Goal: Information Seeking & Learning: Learn about a topic

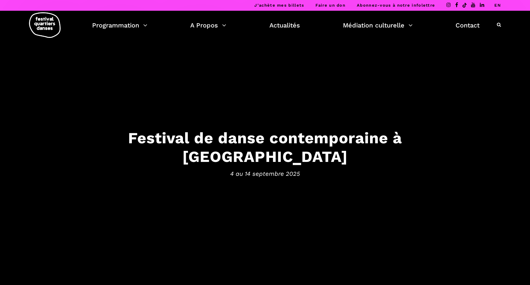
click at [497, 3] on li "EN" at bounding box center [497, 5] width 7 height 11
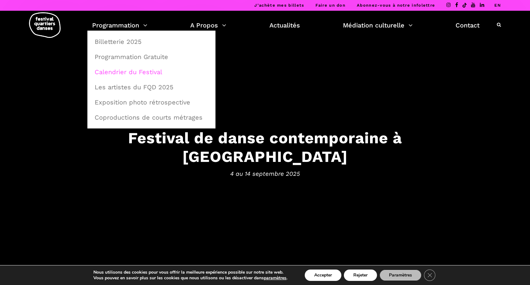
click at [130, 72] on link "Calendrier du Festival" at bounding box center [151, 72] width 121 height 15
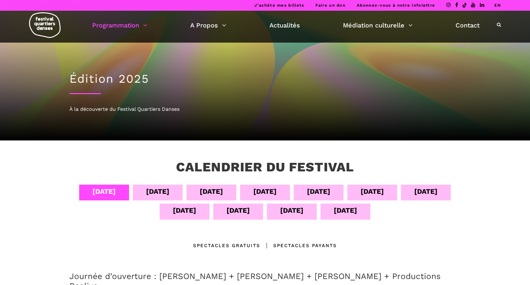
click at [324, 192] on div "[DATE]" at bounding box center [318, 191] width 23 height 11
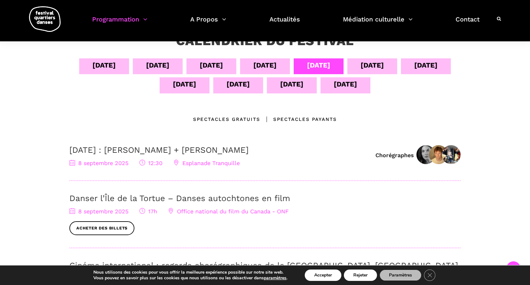
scroll to position [137, 0]
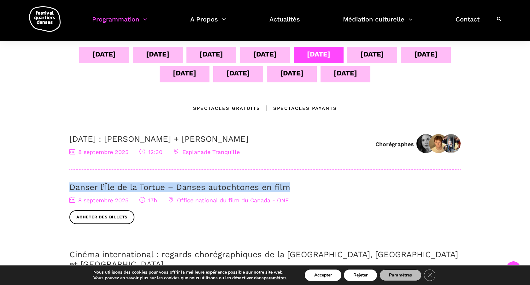
drag, startPoint x: 294, startPoint y: 187, endPoint x: 71, endPoint y: 184, distance: 222.6
click at [71, 184] on h3 "Danser l’Île de la Tortue – Danses autochtones en film" at bounding box center [264, 187] width 391 height 10
copy link "Danser l’Île de la Tortue – Danses autochtones en film"
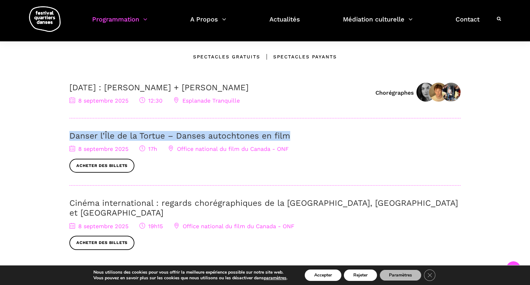
scroll to position [197, 0]
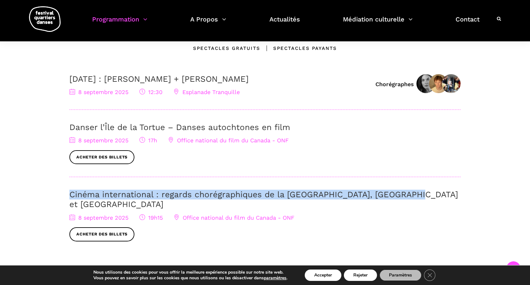
drag, startPoint x: 405, startPoint y: 196, endPoint x: 70, endPoint y: 195, distance: 334.6
click at [70, 195] on h3 "Cinéma international : regards chorégraphiques de la [GEOGRAPHIC_DATA], [GEOGRA…" at bounding box center [264, 200] width 391 height 20
copy link "Cinéma international : regards chorégraphiques de la [GEOGRAPHIC_DATA], [GEOGRA…"
